Goal: Transaction & Acquisition: Book appointment/travel/reservation

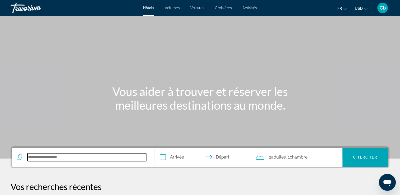
click at [52, 154] on input "Rechercher une destination hôtelière" at bounding box center [87, 157] width 119 height 8
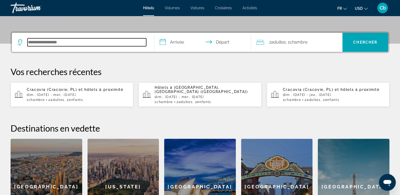
scroll to position [129, 0]
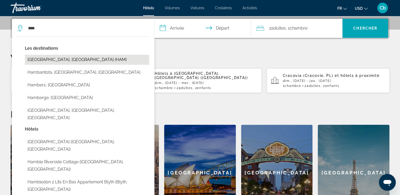
click at [41, 59] on button "[GEOGRAPHIC_DATA], [GEOGRAPHIC_DATA] (HAM)" at bounding box center [87, 60] width 124 height 10
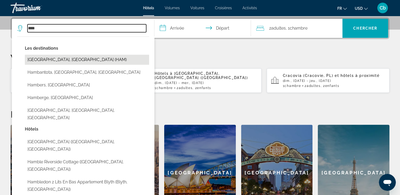
type input "**********"
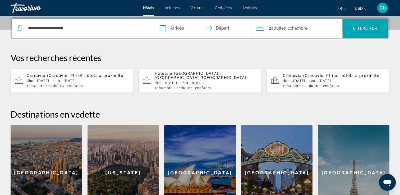
click at [165, 28] on input "**********" at bounding box center [204, 29] width 99 height 21
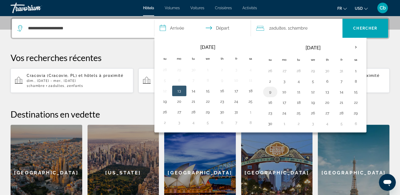
click at [266, 94] on button "9" at bounding box center [270, 91] width 8 height 7
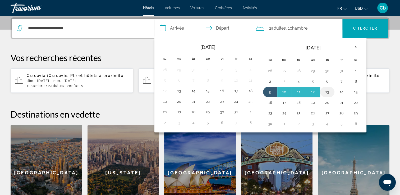
click at [327, 92] on button "13" at bounding box center [327, 91] width 8 height 7
type input "**********"
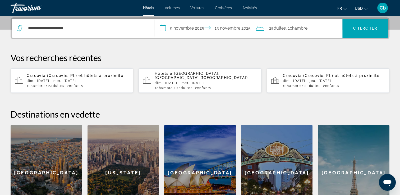
click at [296, 31] on span ", 1 Chambre pièces" at bounding box center [297, 28] width 22 height 7
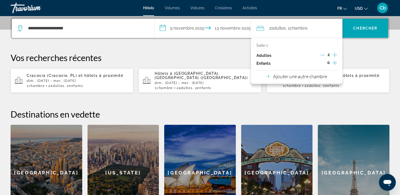
click at [322, 55] on icon "Décrément des adultes" at bounding box center [322, 55] width 5 height 5
click at [363, 23] on span "Rechercher" at bounding box center [366, 28] width 46 height 13
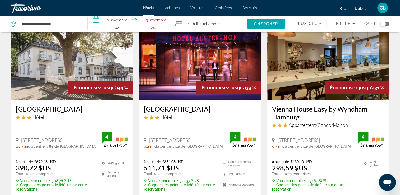
scroll to position [42, 0]
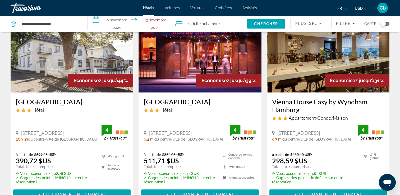
click at [360, 7] on span "USD" at bounding box center [359, 8] width 8 height 4
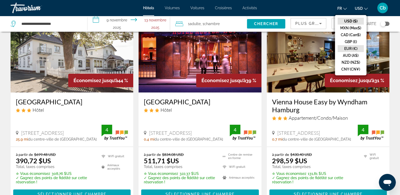
click at [348, 49] on button "EUR (€)" at bounding box center [351, 48] width 26 height 7
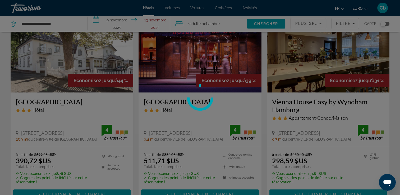
scroll to position [0, 0]
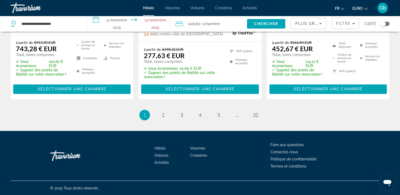
scroll to position [765, 0]
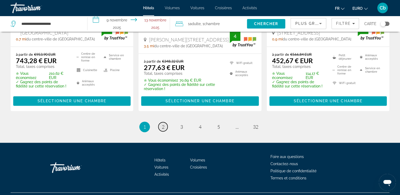
click at [162, 127] on span "2" at bounding box center [163, 127] width 3 height 6
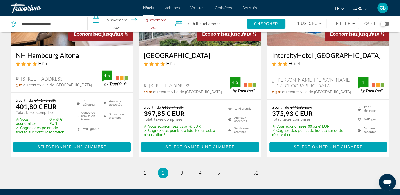
scroll to position [768, 0]
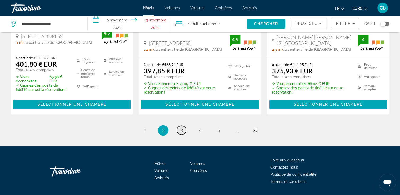
click at [182, 128] on span "3" at bounding box center [181, 131] width 3 height 6
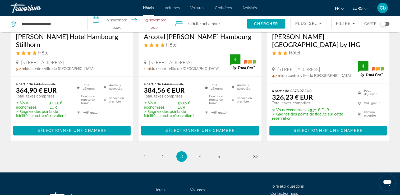
scroll to position [783, 0]
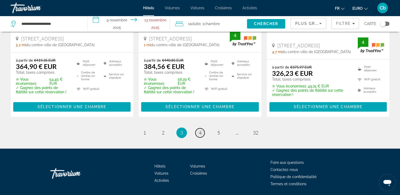
click at [200, 128] on link "page 4" at bounding box center [200, 132] width 9 height 9
